Goal: Transaction & Acquisition: Purchase product/service

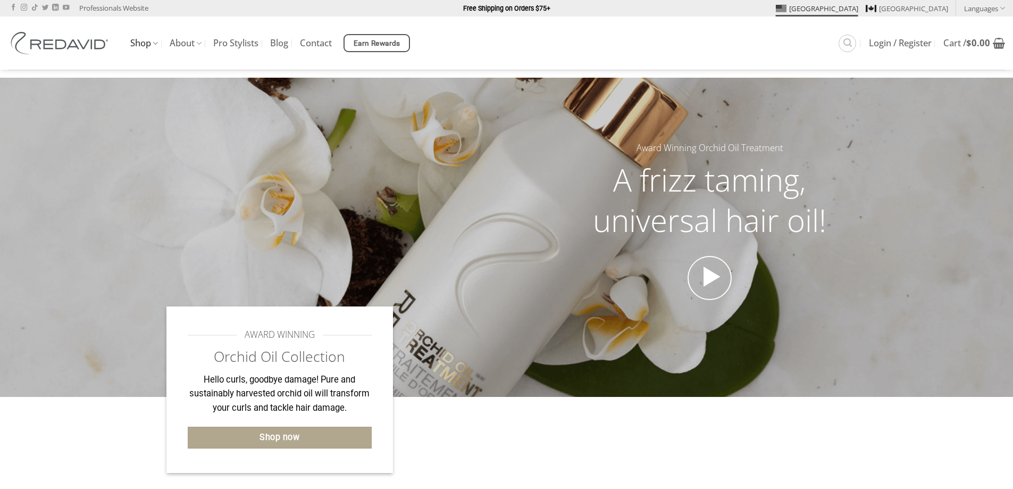
click at [147, 39] on link "Shop" at bounding box center [144, 43] width 28 height 21
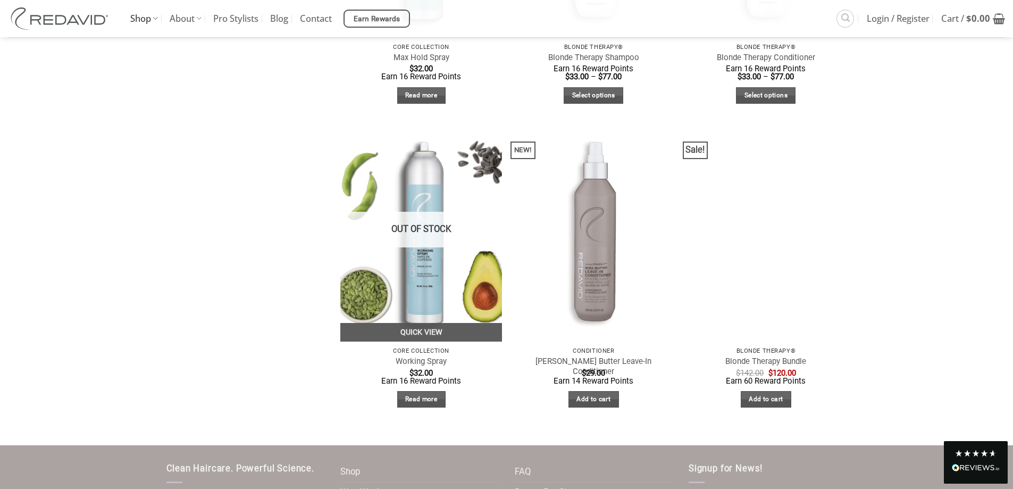
scroll to position [1808, 0]
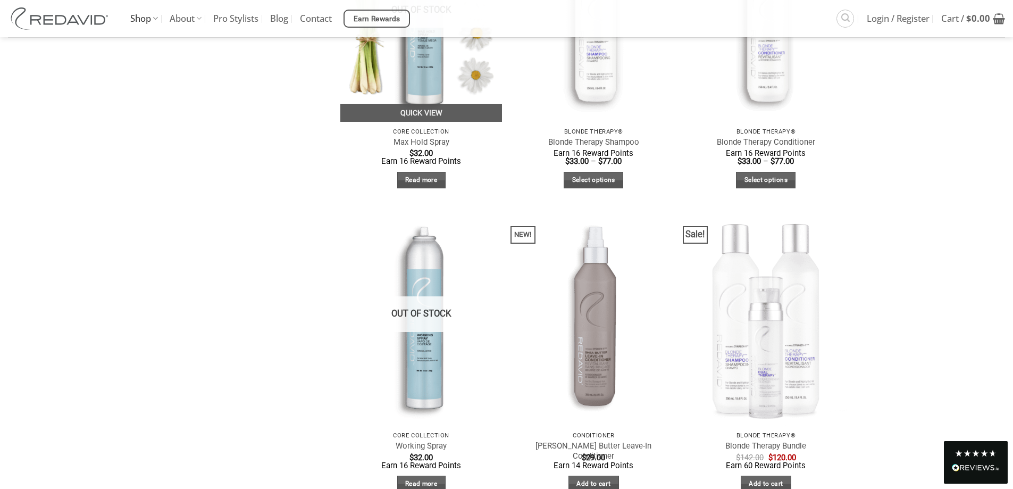
click at [432, 85] on img at bounding box center [421, 14] width 162 height 216
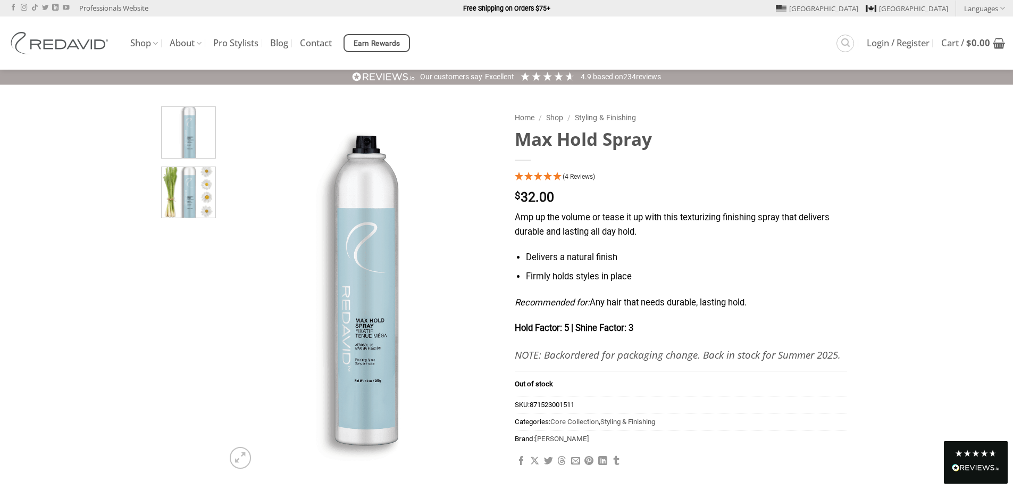
click at [190, 188] on img at bounding box center [189, 191] width 54 height 54
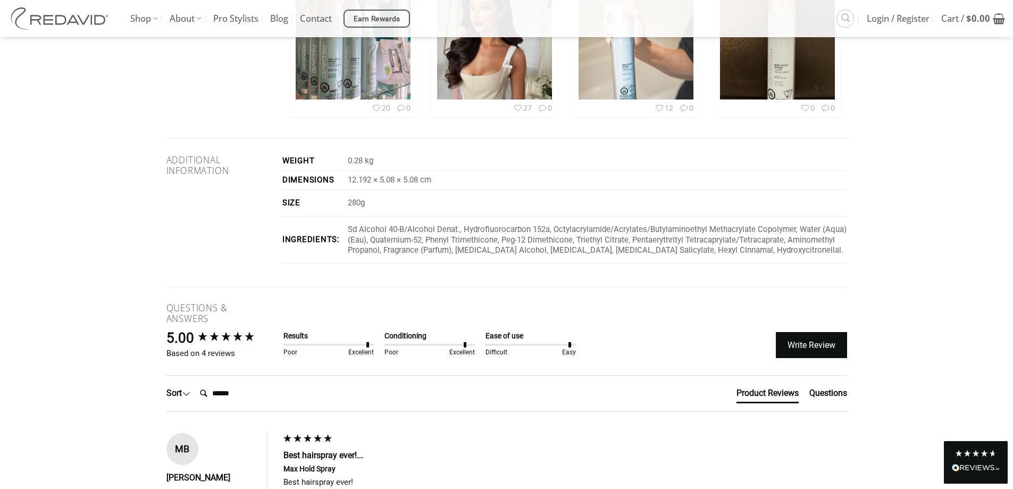
scroll to position [1542, 0]
